Goal: Task Accomplishment & Management: Manage account settings

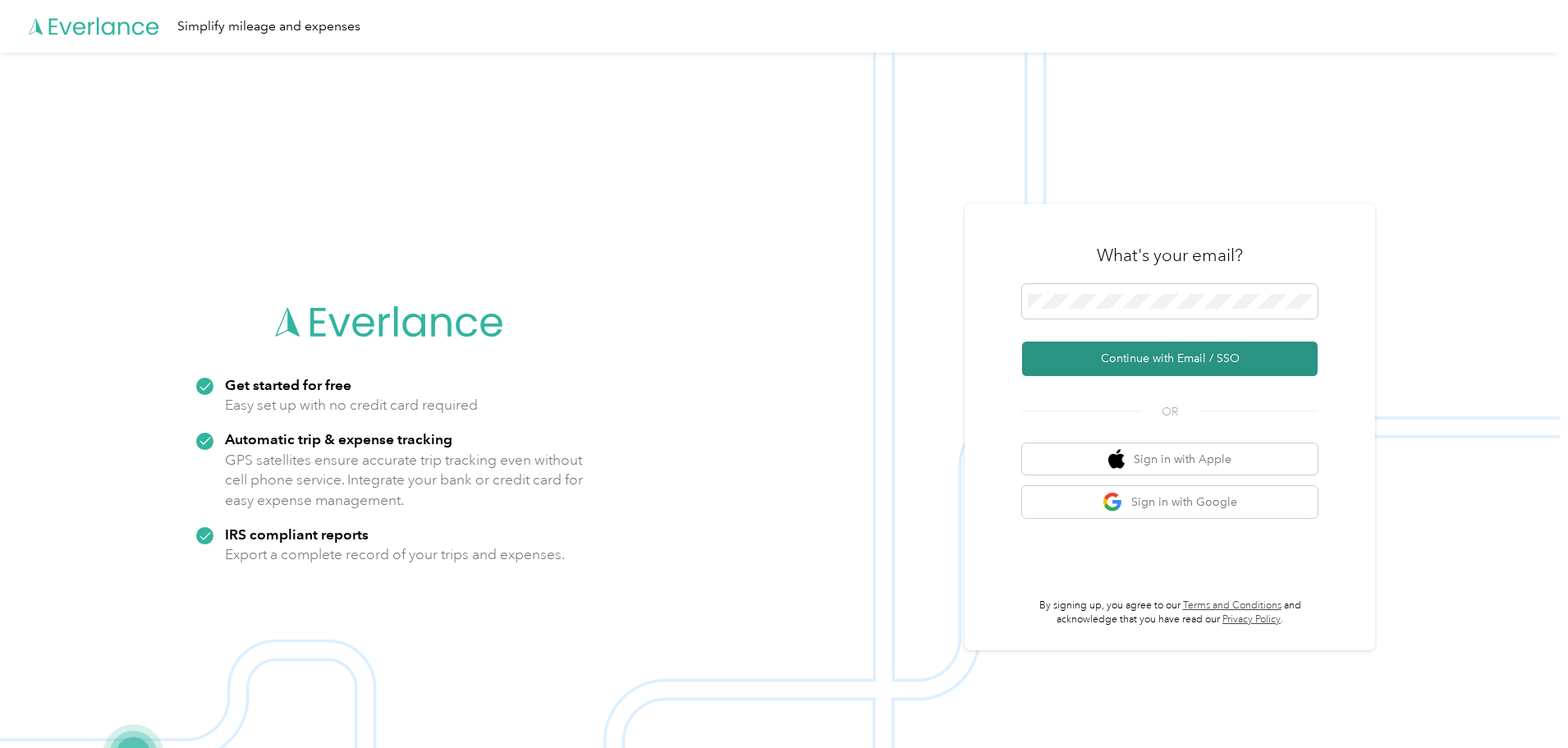
click at [1101, 369] on button "Continue with Email / SSO" at bounding box center [1169, 358] width 295 height 35
click at [1135, 356] on button "Continue with Email / SSO" at bounding box center [1169, 358] width 295 height 35
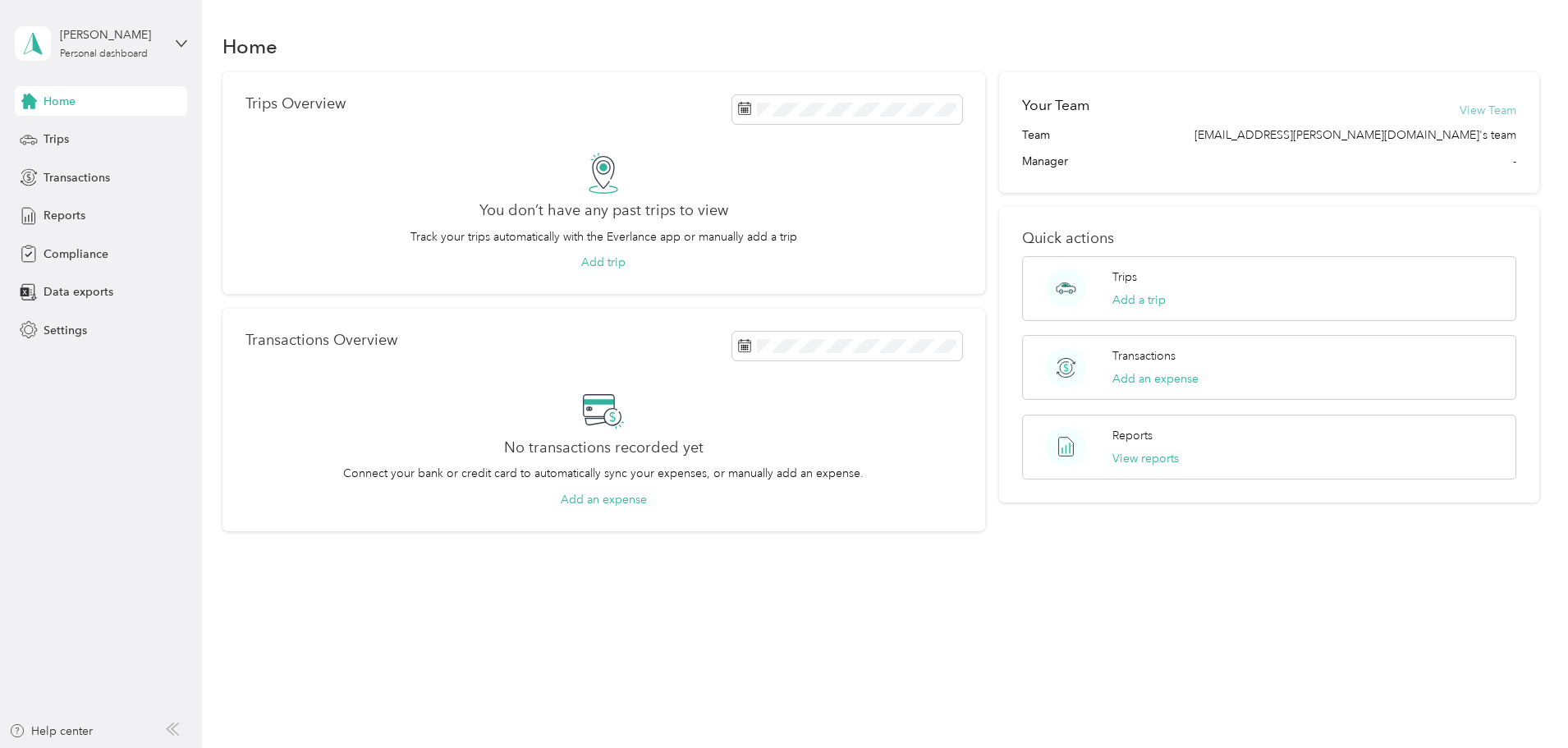
click at [1460, 103] on button "View Team" at bounding box center [1488, 110] width 57 height 17
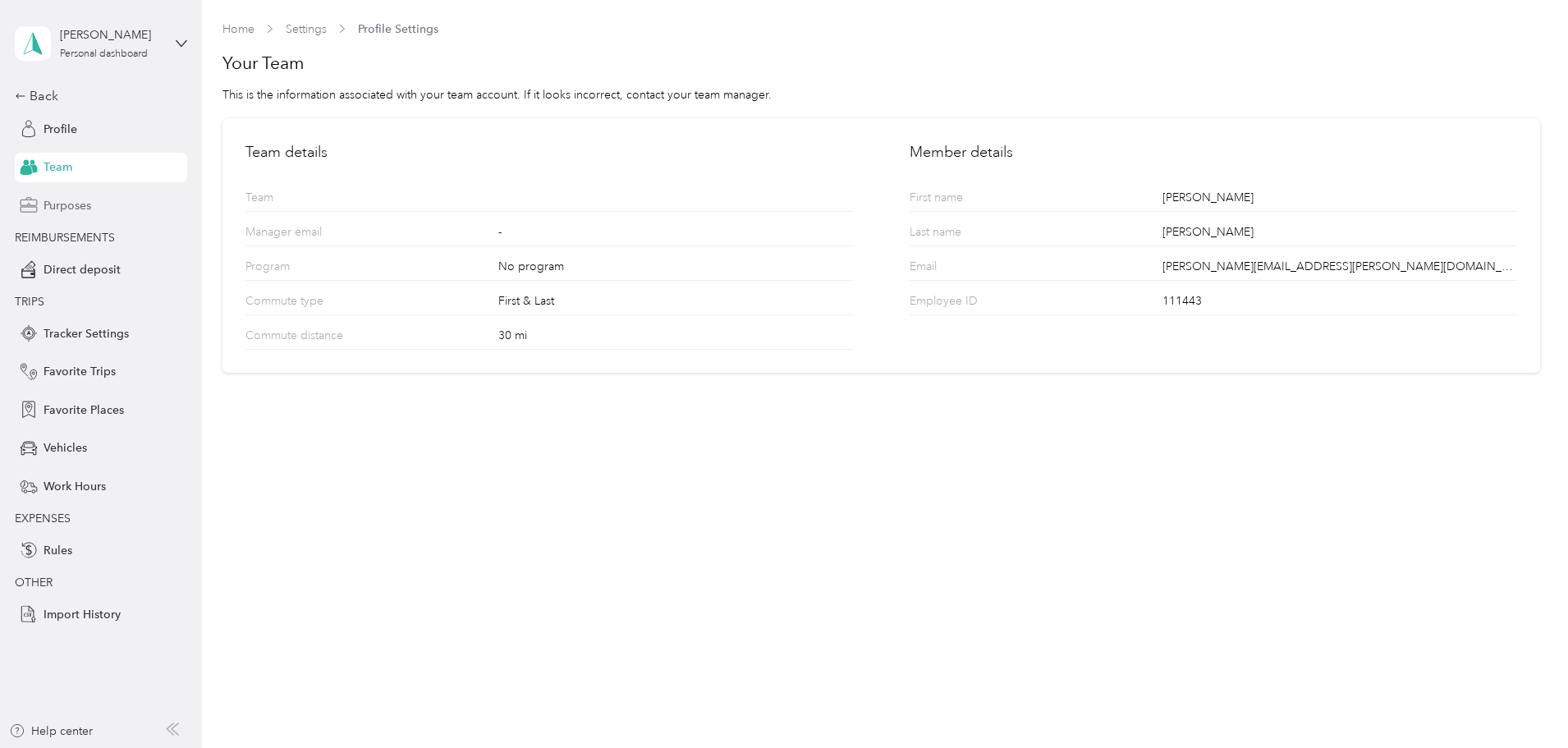
click at [82, 204] on span "Purposes" at bounding box center [67, 206] width 47 height 17
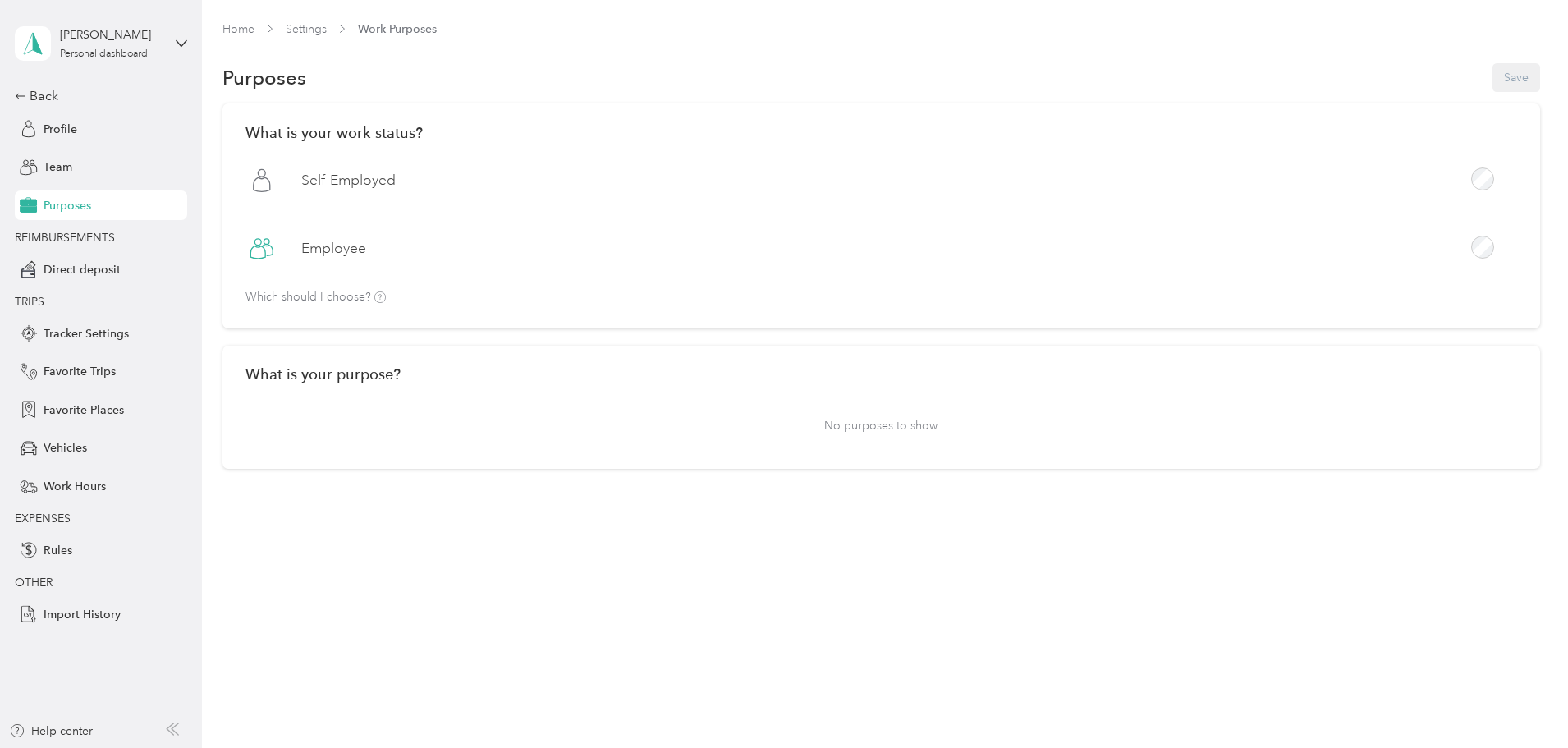
click at [366, 246] on label "Employee" at bounding box center [334, 248] width 65 height 20
click at [936, 406] on p "No purposes to show" at bounding box center [881, 426] width 1272 height 41
click at [1492, 73] on button "Save" at bounding box center [1516, 78] width 47 height 29
click at [63, 125] on span "Profile" at bounding box center [60, 130] width 34 height 17
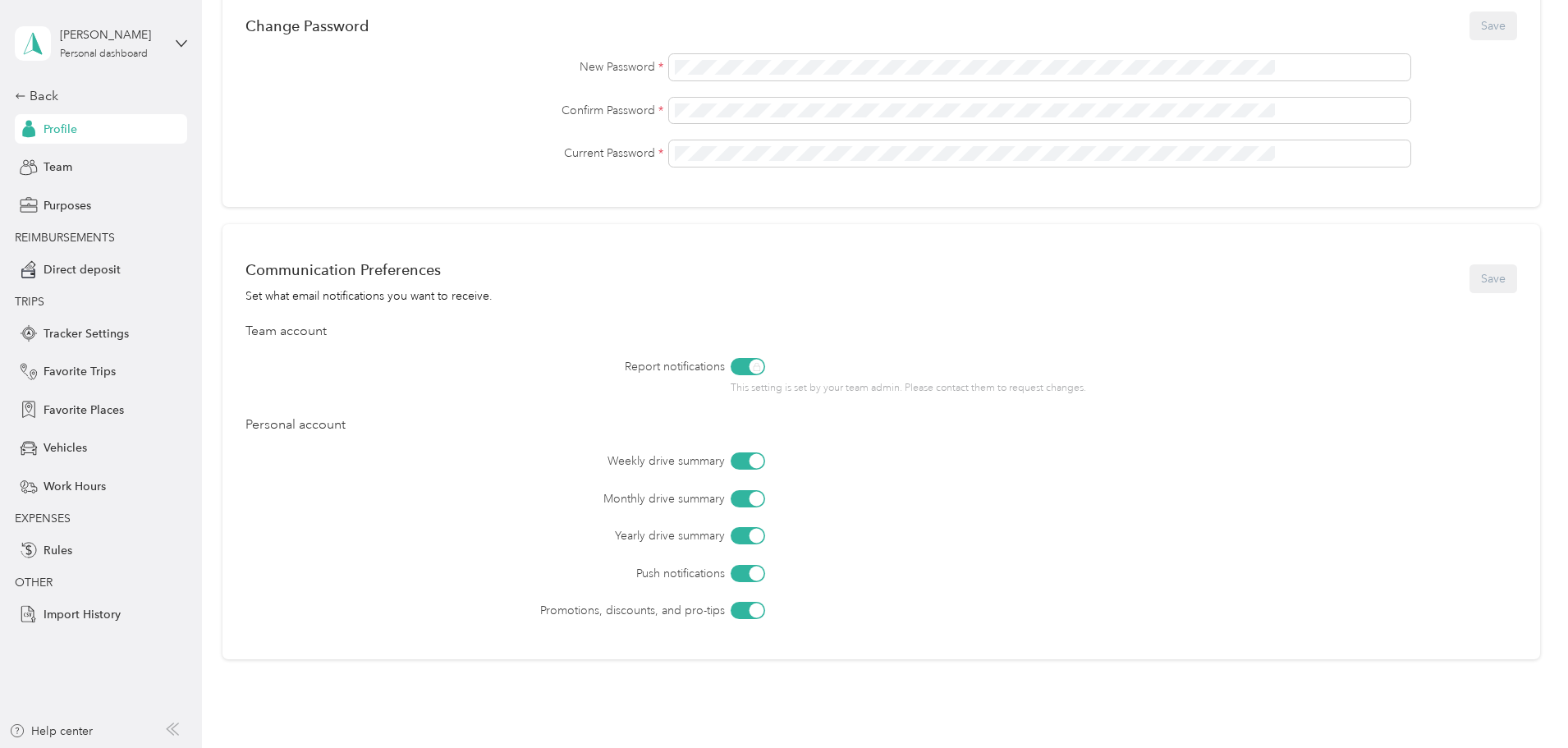
scroll to position [493, 0]
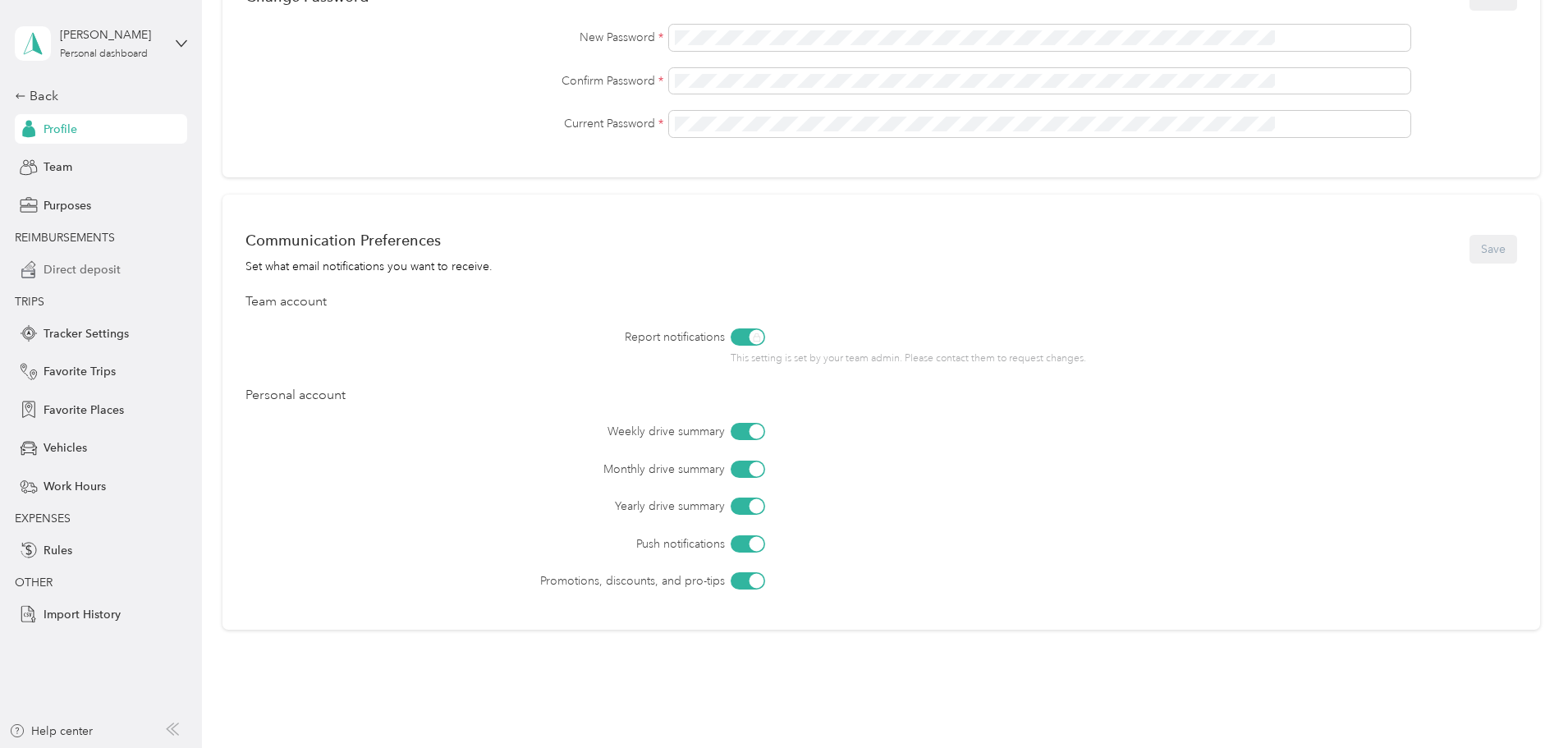
click at [106, 268] on span "Direct deposit" at bounding box center [81, 269] width 77 height 17
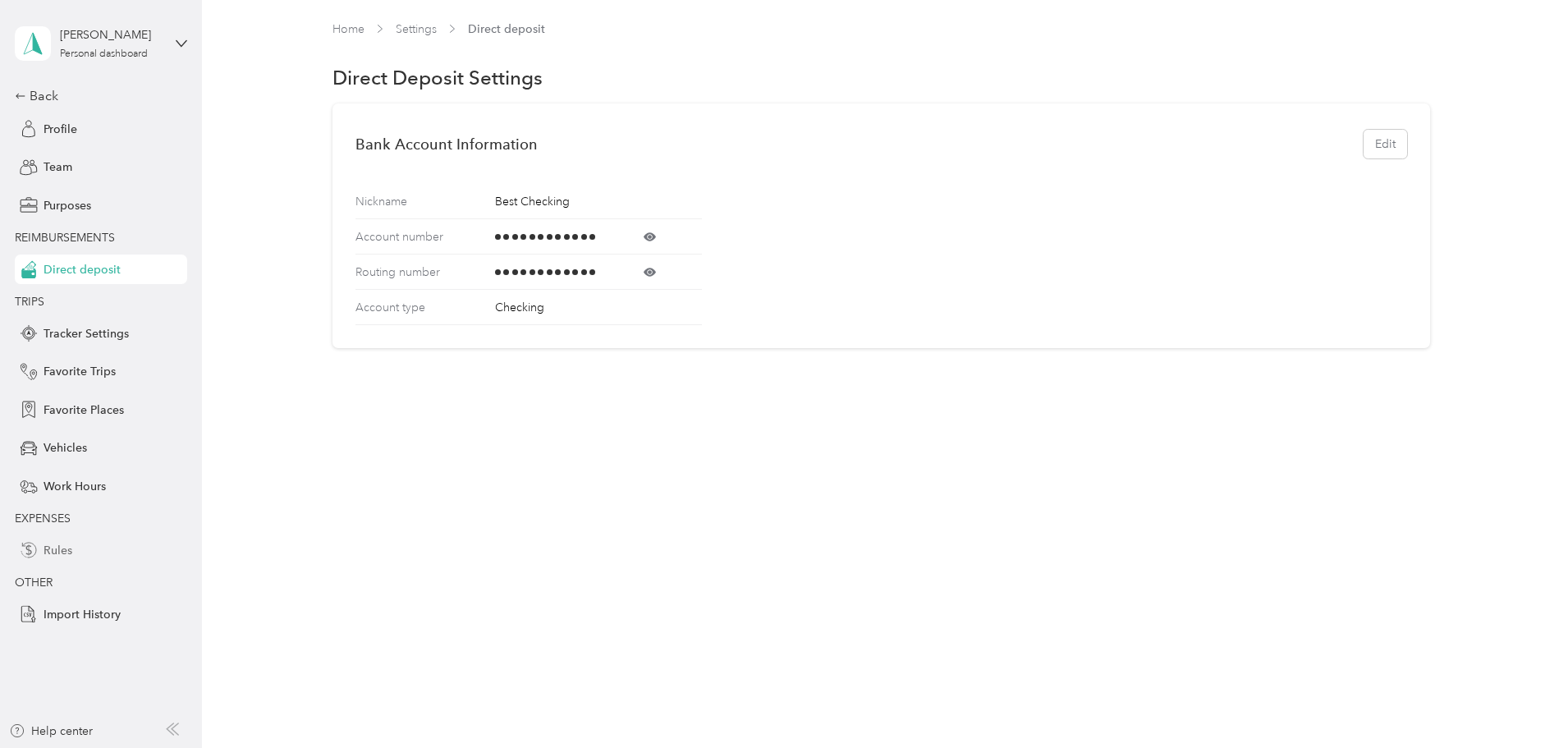
click at [59, 549] on span "Rules" at bounding box center [58, 551] width 29 height 17
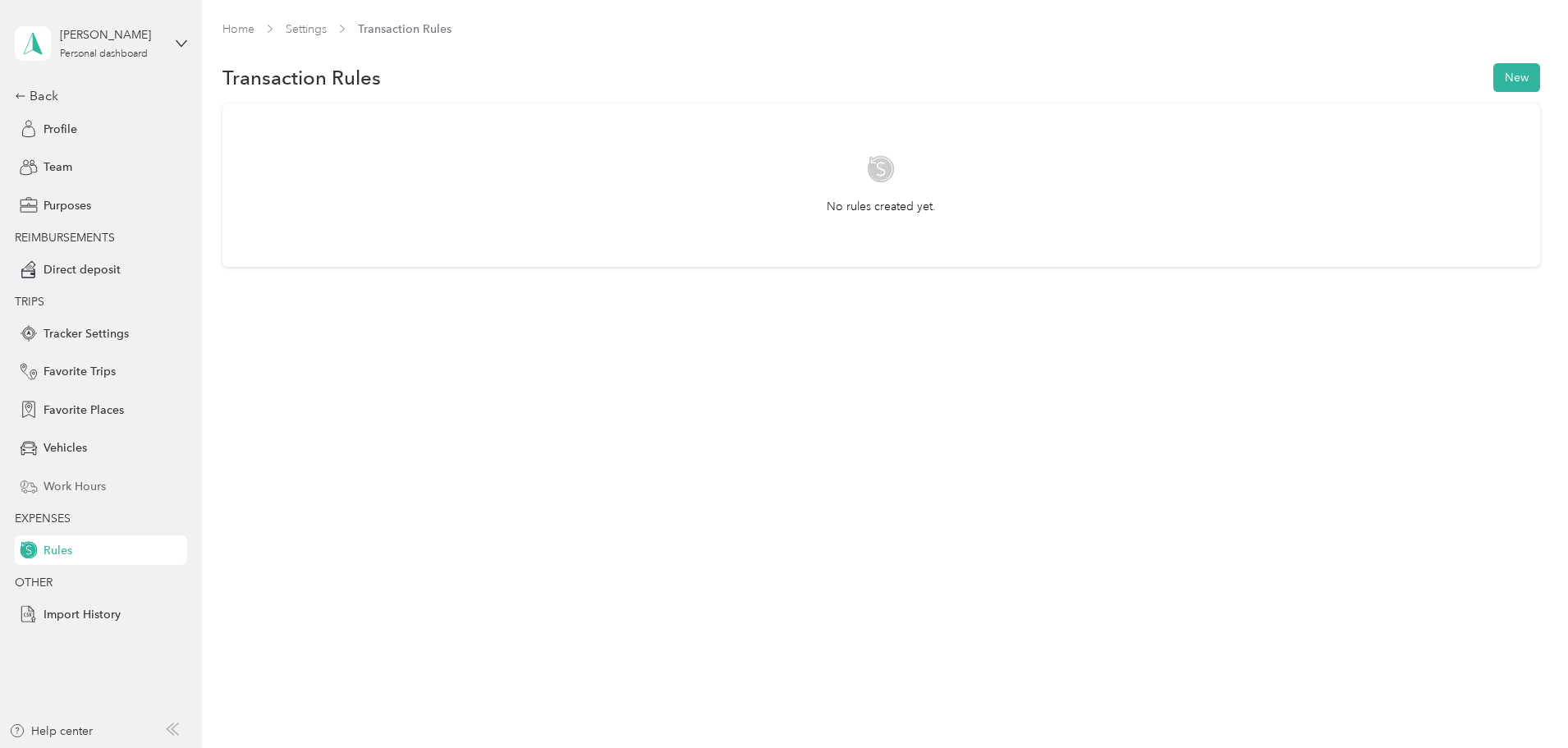
click at [97, 481] on span "Work Hours" at bounding box center [75, 486] width 63 height 17
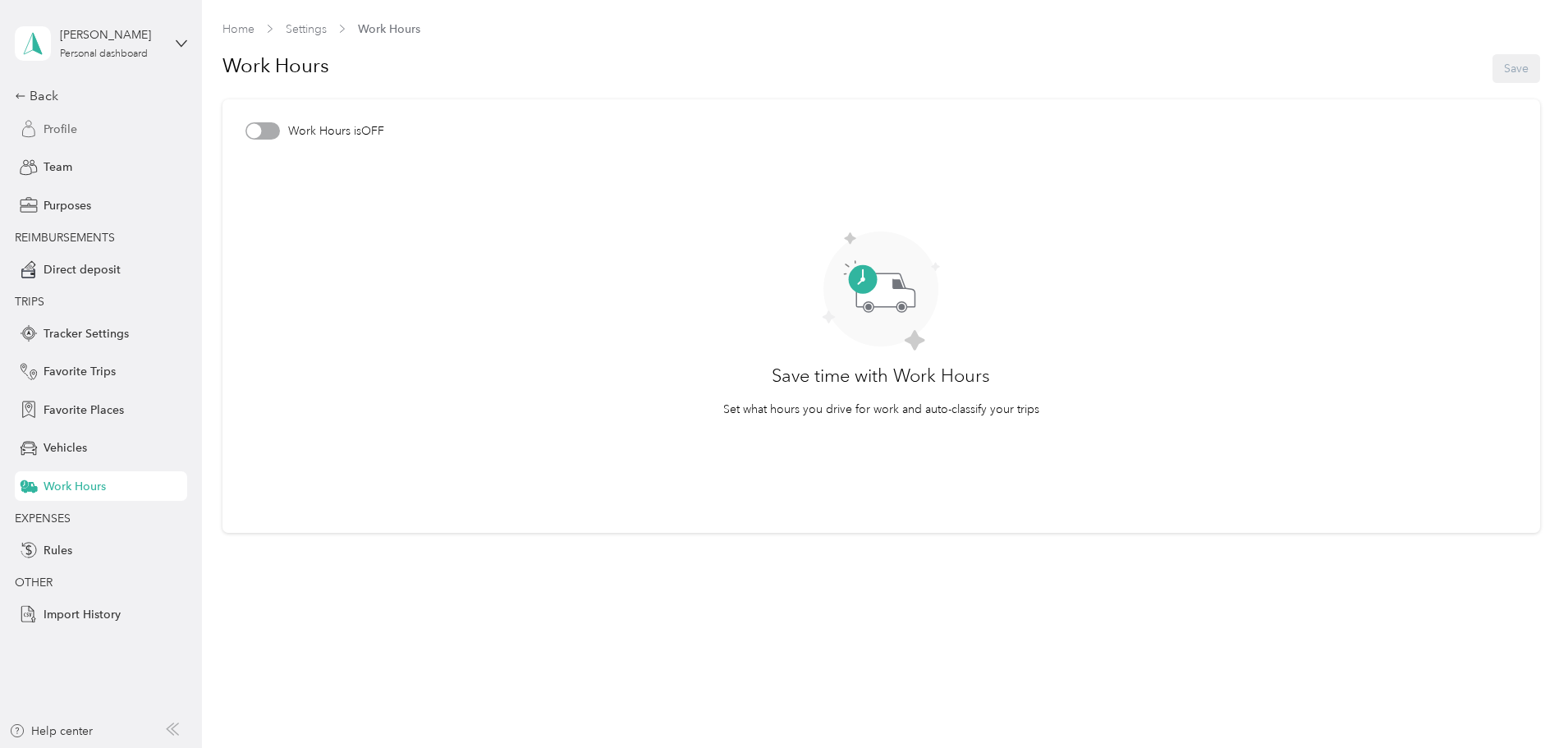
click at [59, 130] on span "Profile" at bounding box center [60, 130] width 34 height 17
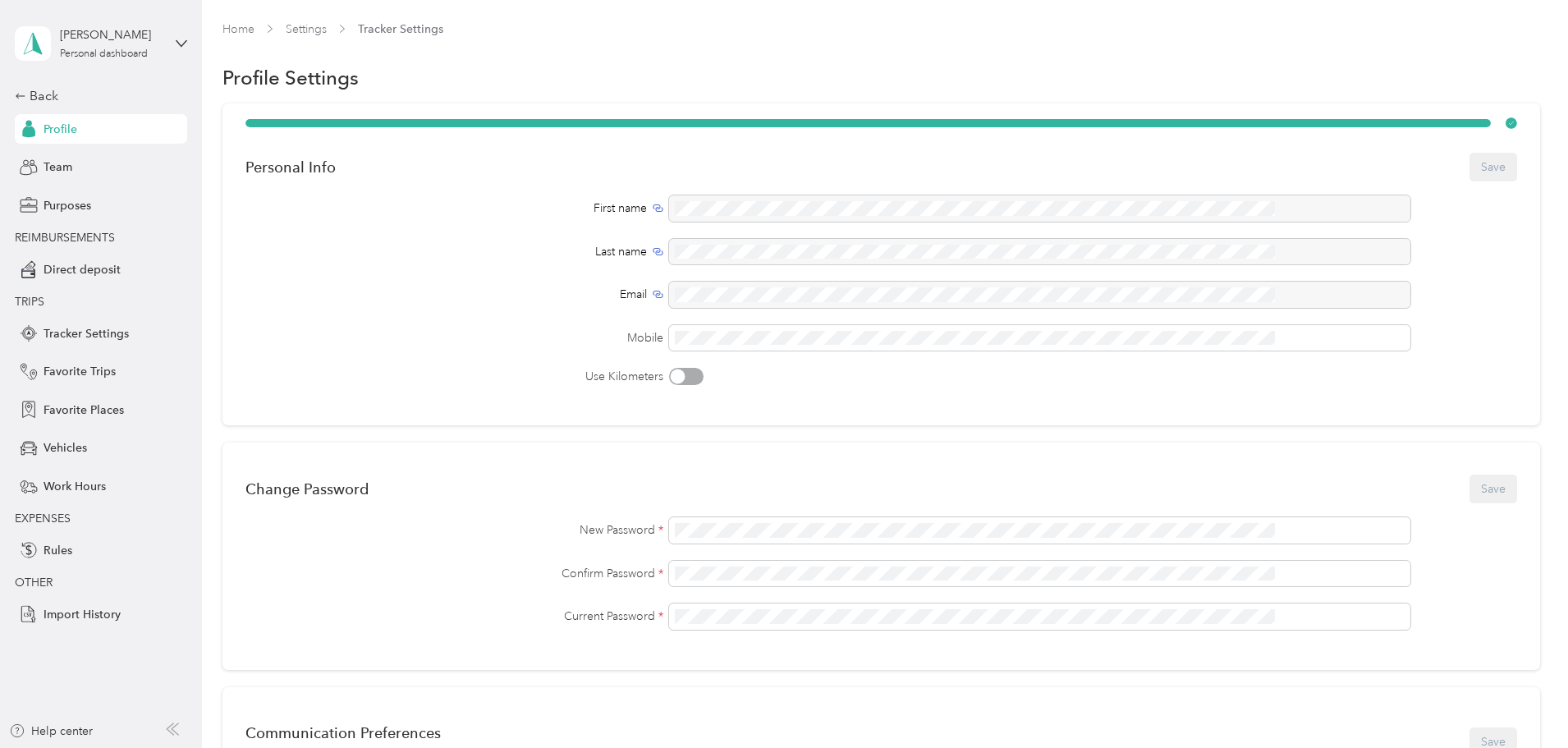
click at [168, 33] on div "[PERSON_NAME] Personal dashboard" at bounding box center [101, 43] width 173 height 58
click at [287, 214] on div "Personal Info Save First name Last name Email Mobile Use Kilometers Change Pass…" at bounding box center [881, 621] width 1317 height 1036
click at [255, 32] on link "Home" at bounding box center [239, 29] width 32 height 14
